Goal: Task Accomplishment & Management: Manage account settings

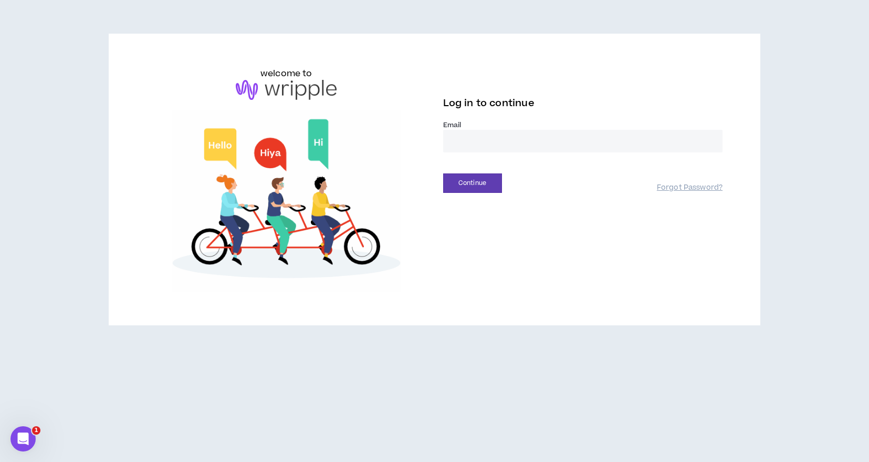
click at [463, 145] on input "email" at bounding box center [583, 141] width 280 height 23
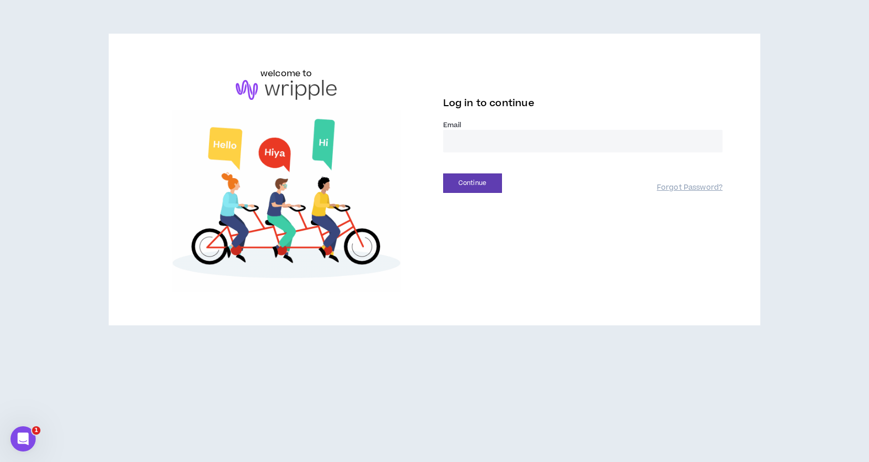
type input "**********"
click at [469, 183] on button "Continue" at bounding box center [472, 182] width 59 height 19
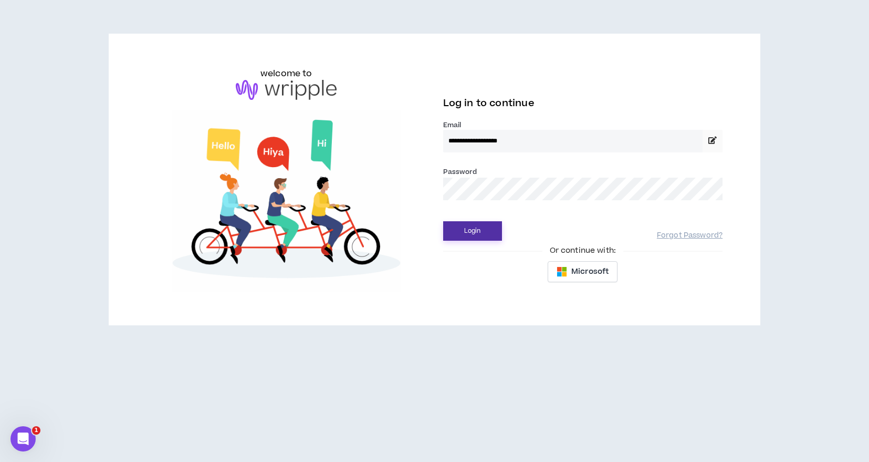
click at [463, 230] on button "Login" at bounding box center [472, 230] width 59 height 19
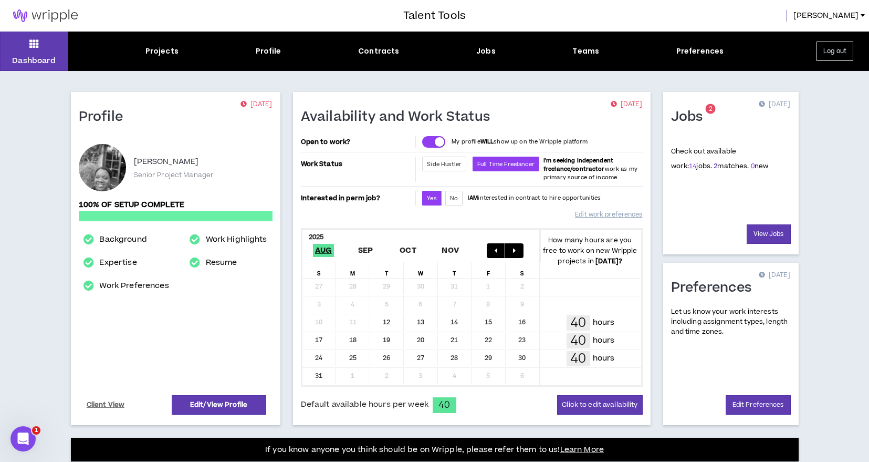
click at [714, 168] on link "2" at bounding box center [716, 165] width 4 height 9
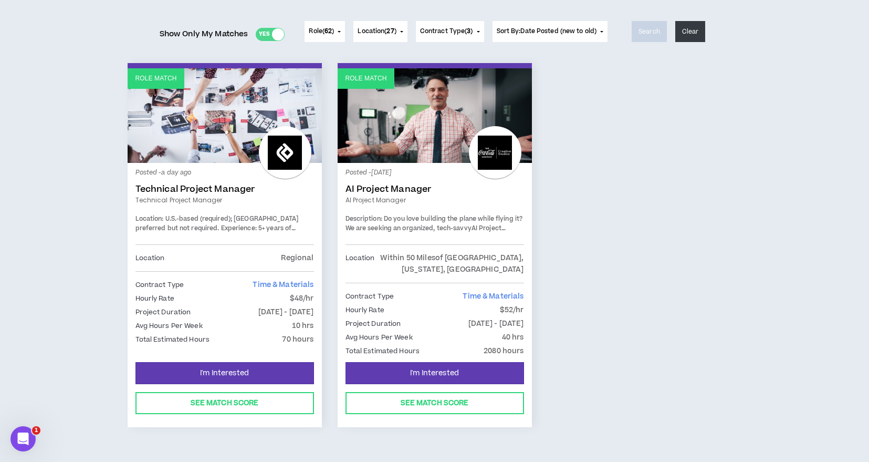
scroll to position [129, 0]
